Goal: Transaction & Acquisition: Purchase product/service

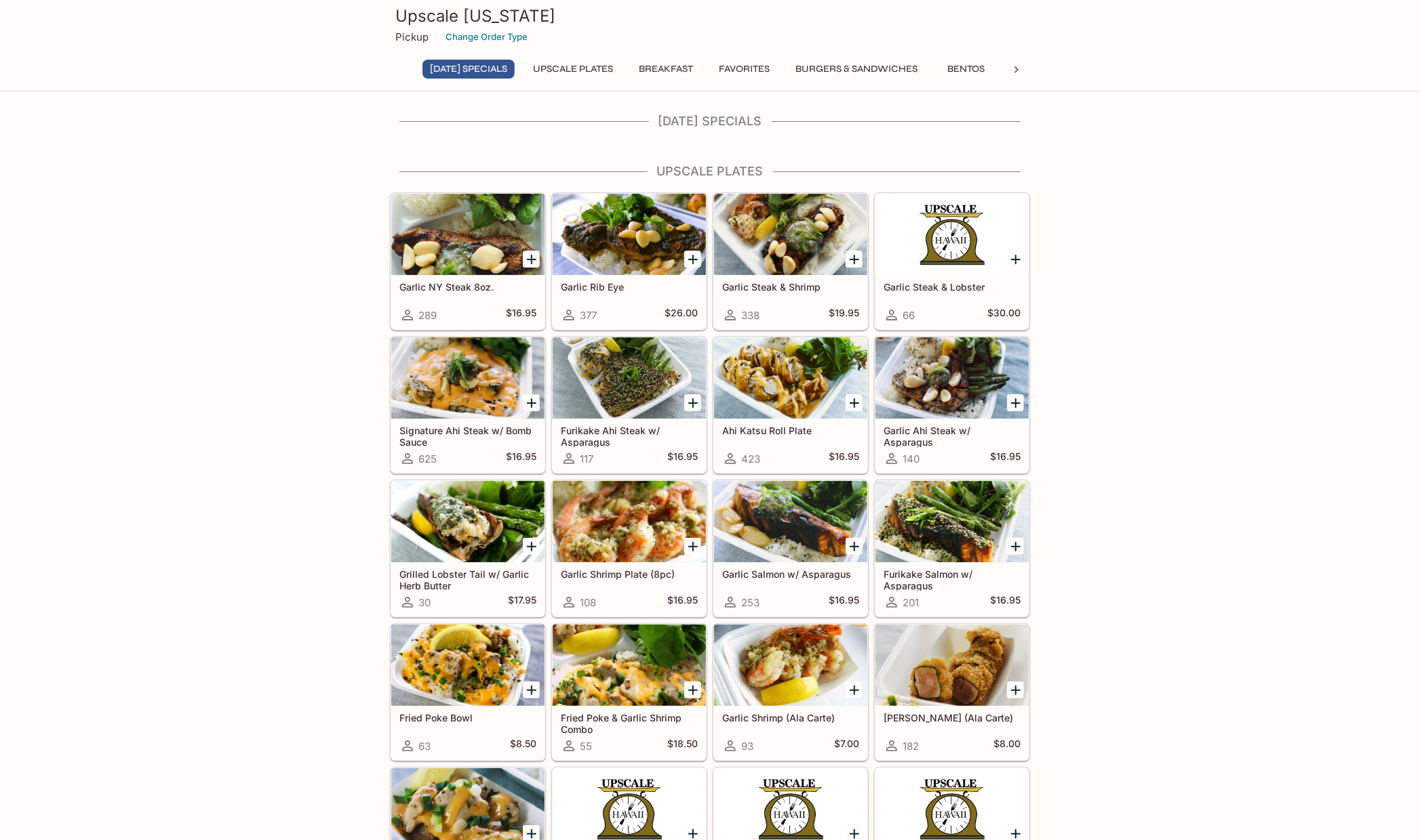
scroll to position [67, 0]
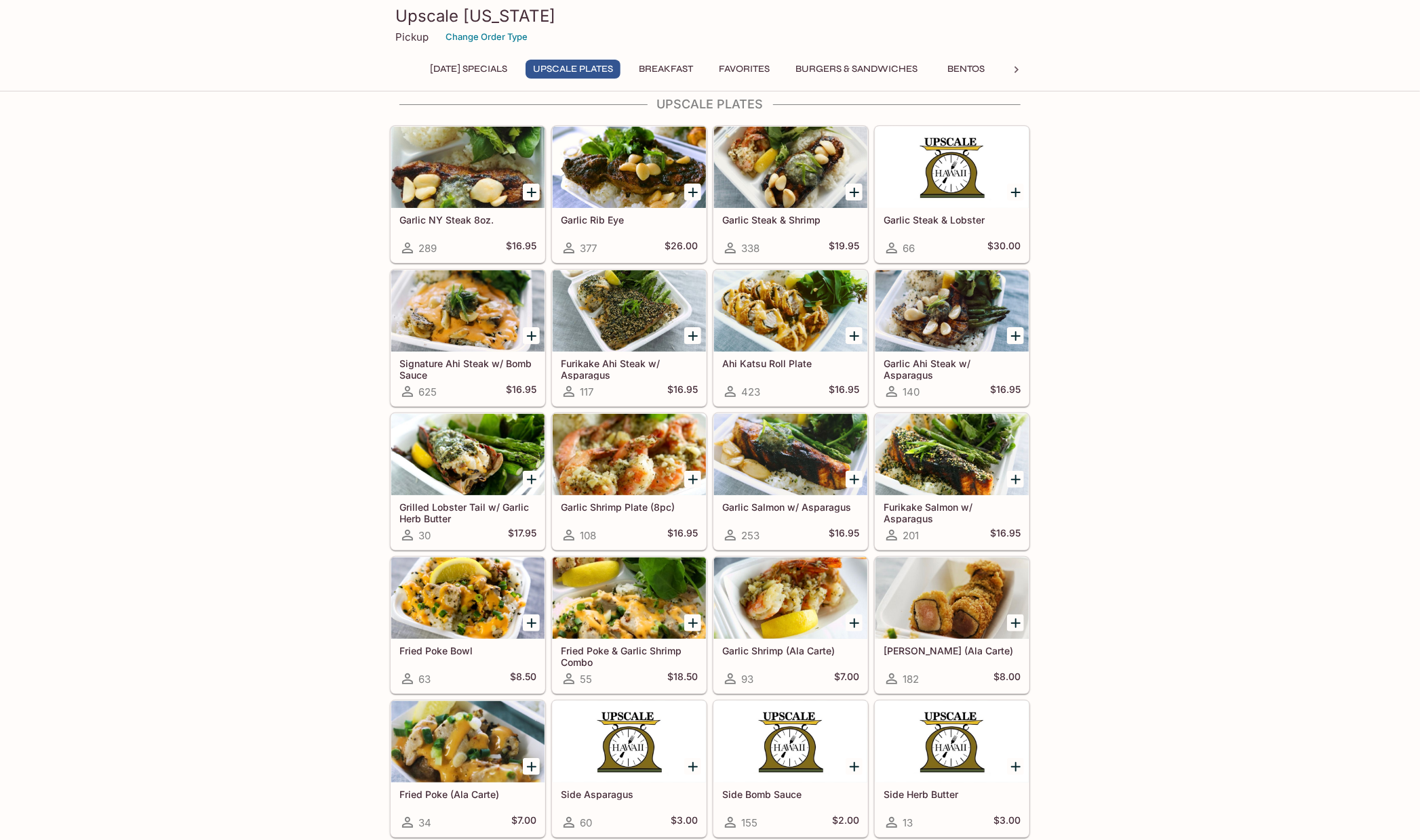
click at [685, 479] on icon "Add Garlic Shrimp Plate (8pc)" at bounding box center [693, 479] width 16 height 16
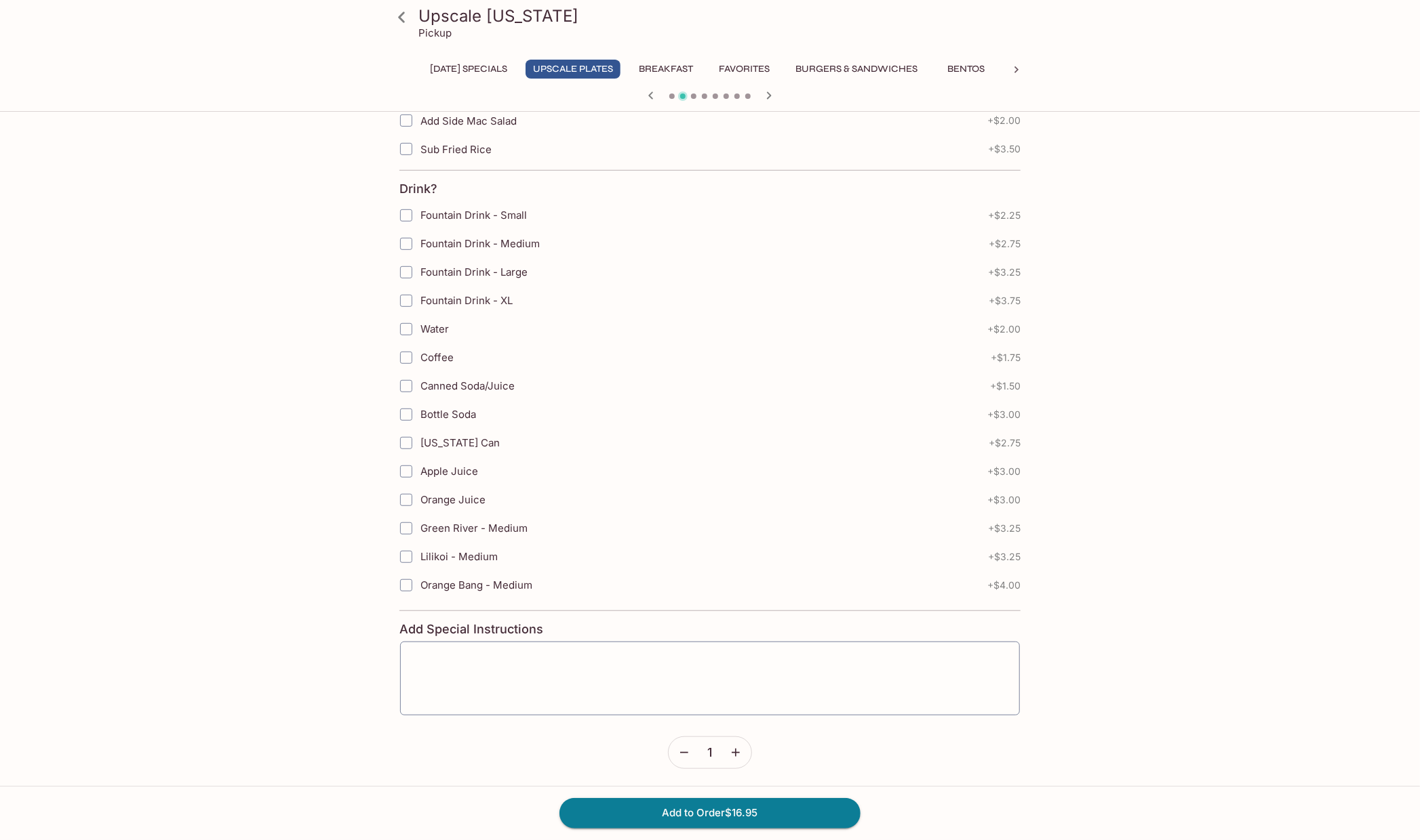
scroll to position [78, 0]
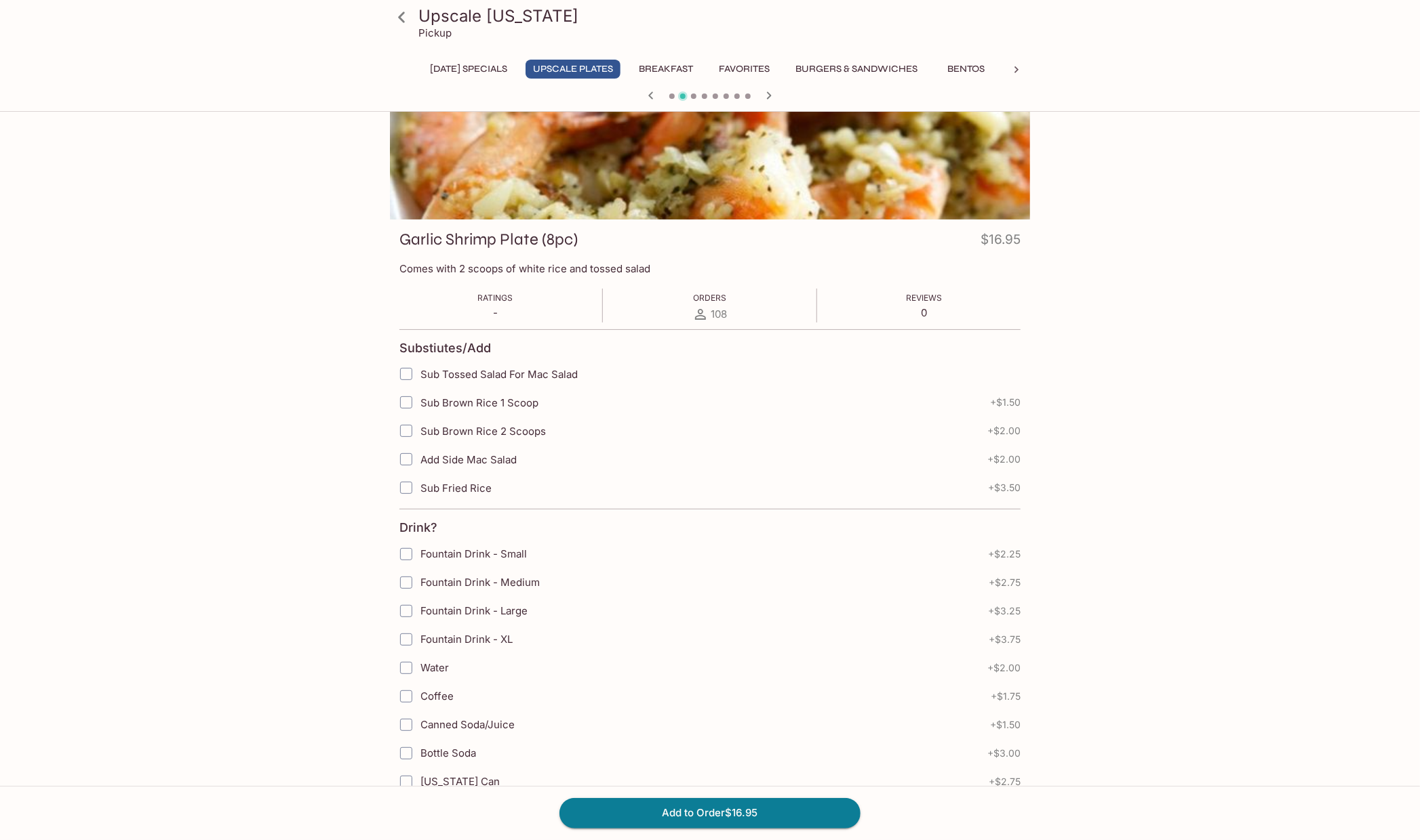
click at [403, 375] on input "Sub Tossed Salad For Mac Salad" at bounding box center [406, 374] width 27 height 27
checkbox input "true"
click at [756, 808] on button "Add to Order $16.95" at bounding box center [710, 812] width 301 height 30
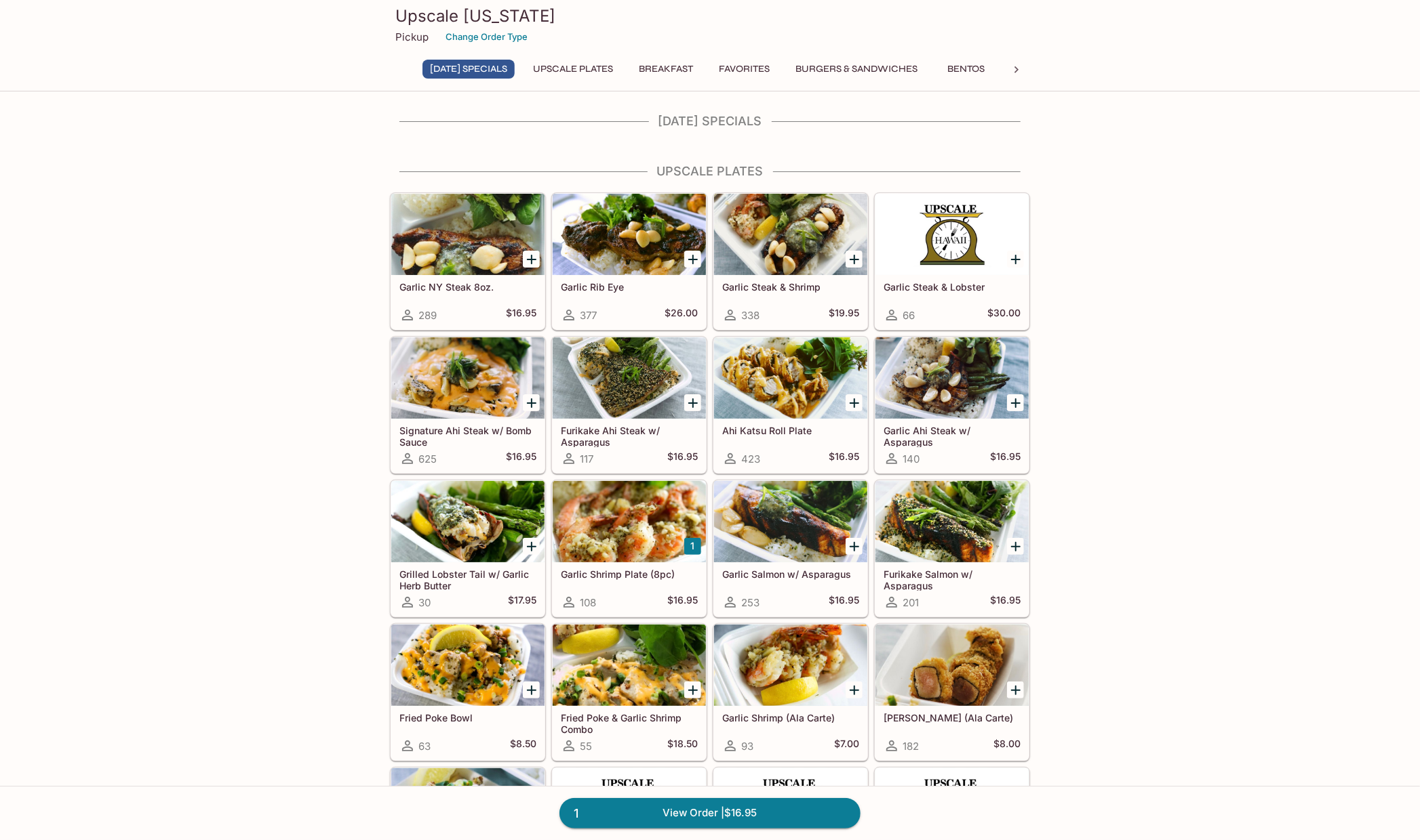
click at [494, 548] on div at bounding box center [468, 522] width 154 height 82
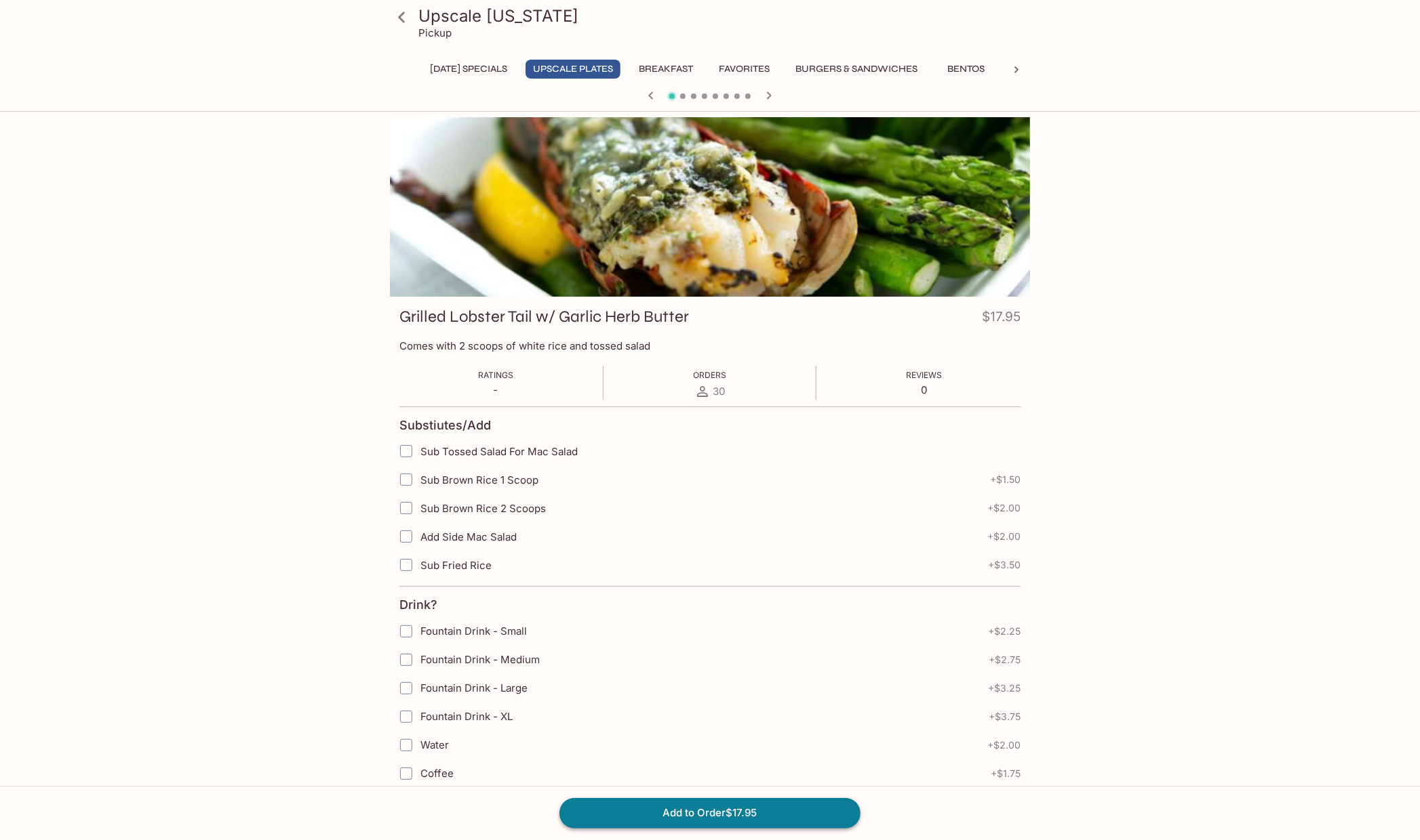
click at [764, 808] on button "Add to Order $17.95" at bounding box center [710, 812] width 301 height 30
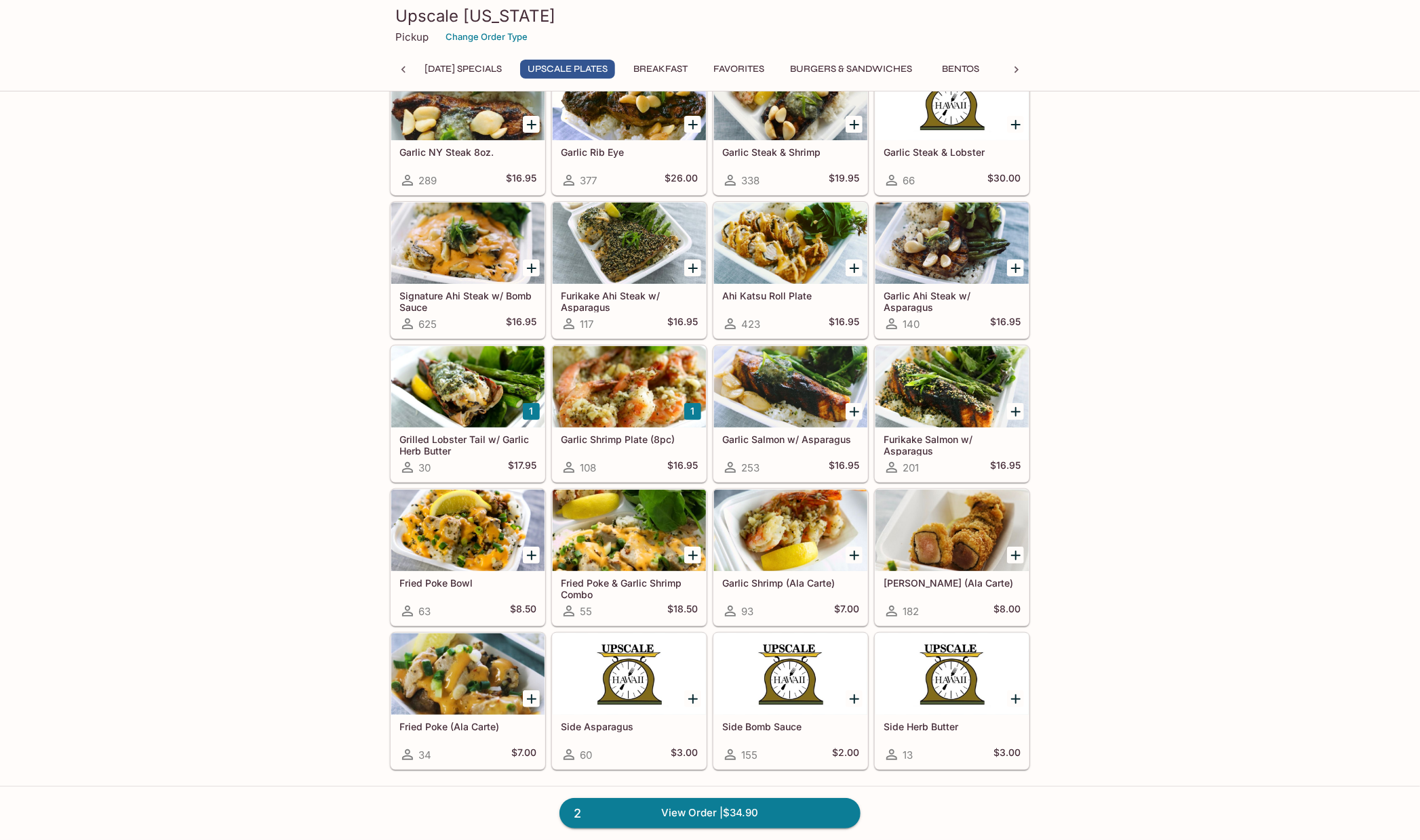
click at [806, 274] on div at bounding box center [791, 243] width 154 height 82
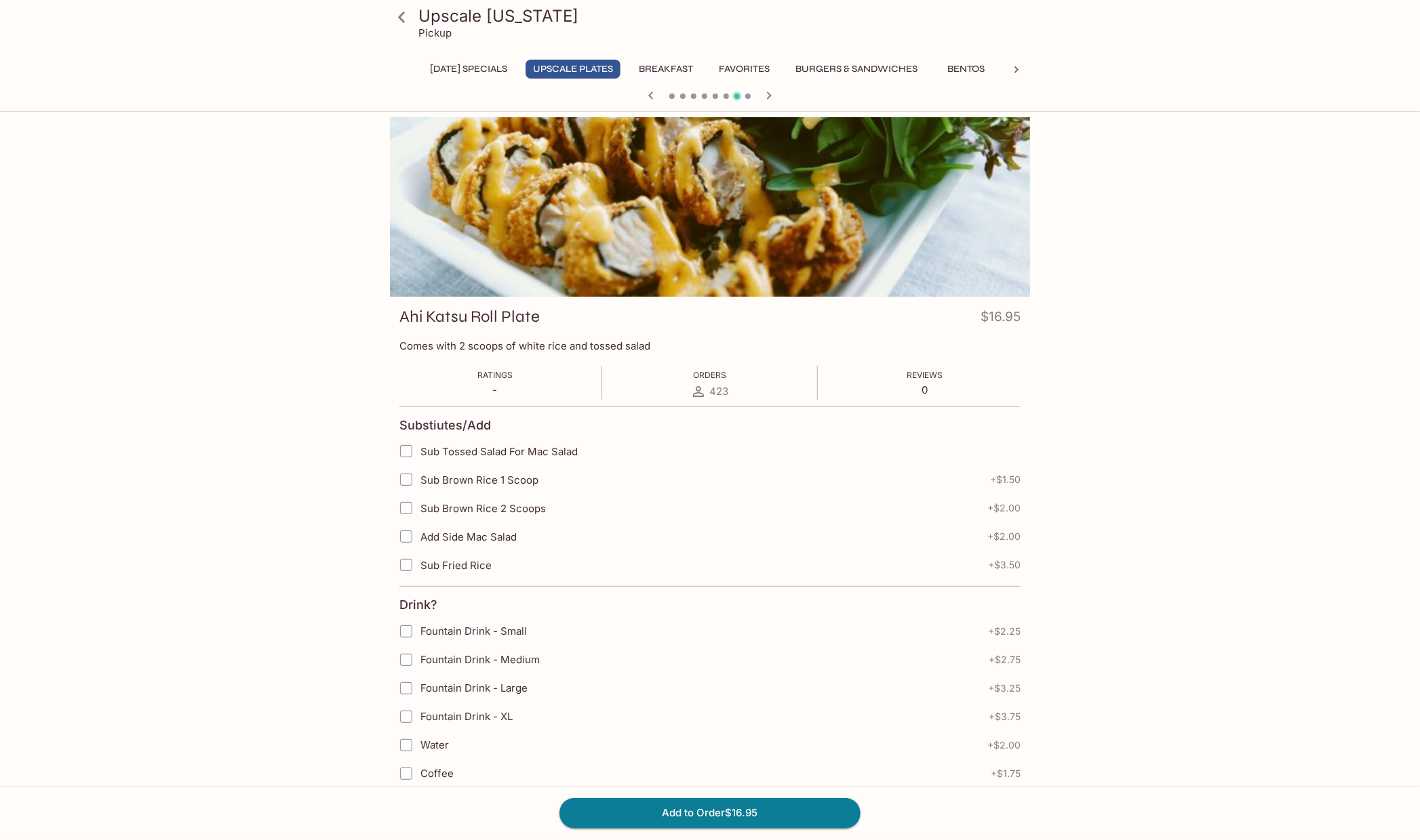
click at [570, 448] on span "Sub Tossed Salad For Mac Salad" at bounding box center [499, 451] width 157 height 12
click at [419, 448] on input "Sub Tossed Salad For Mac Salad" at bounding box center [406, 451] width 27 height 27
checkbox input "true"
click at [752, 811] on button "Add to Order $16.95" at bounding box center [710, 812] width 301 height 30
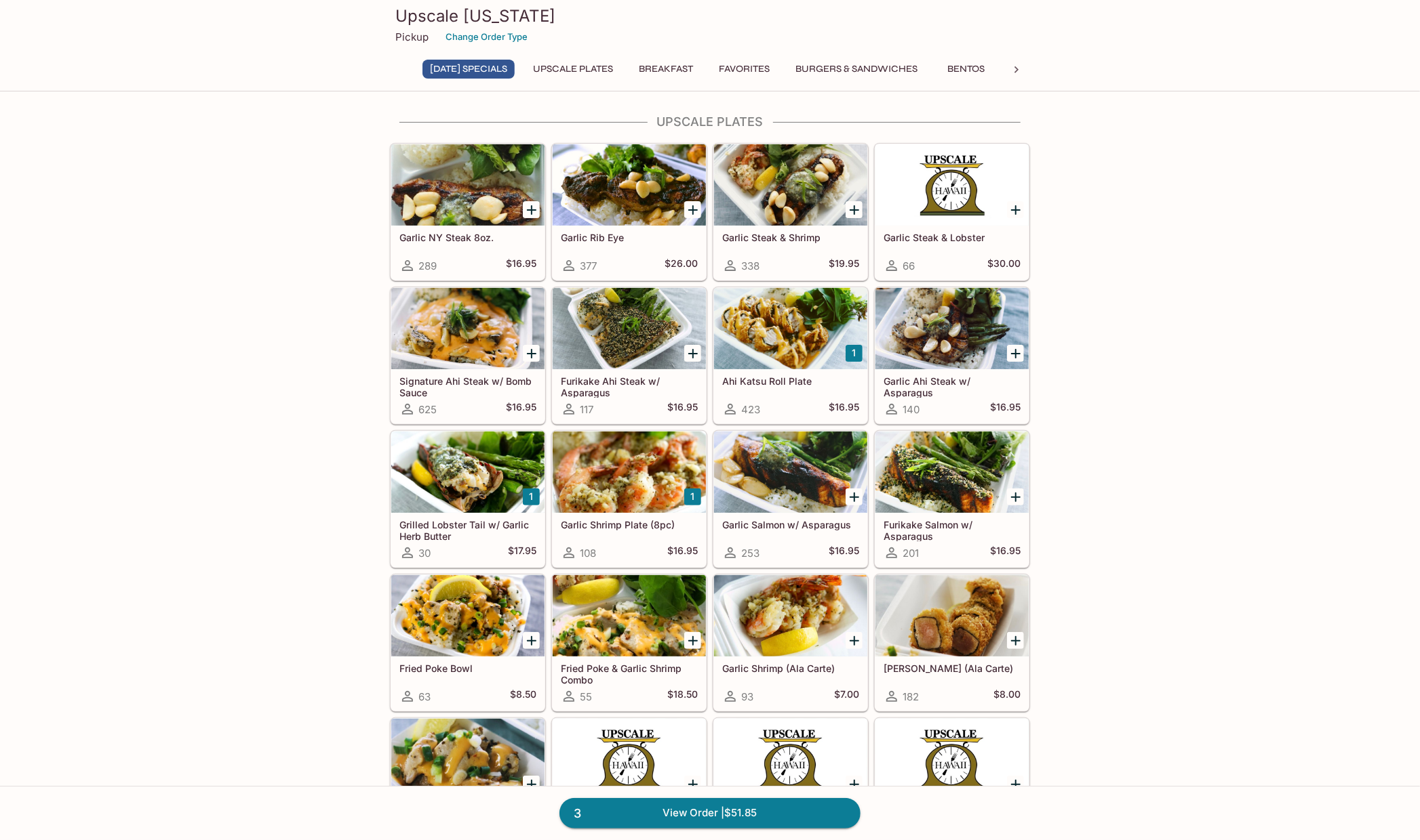
scroll to position [135, 0]
